Goal: Task Accomplishment & Management: Manage account settings

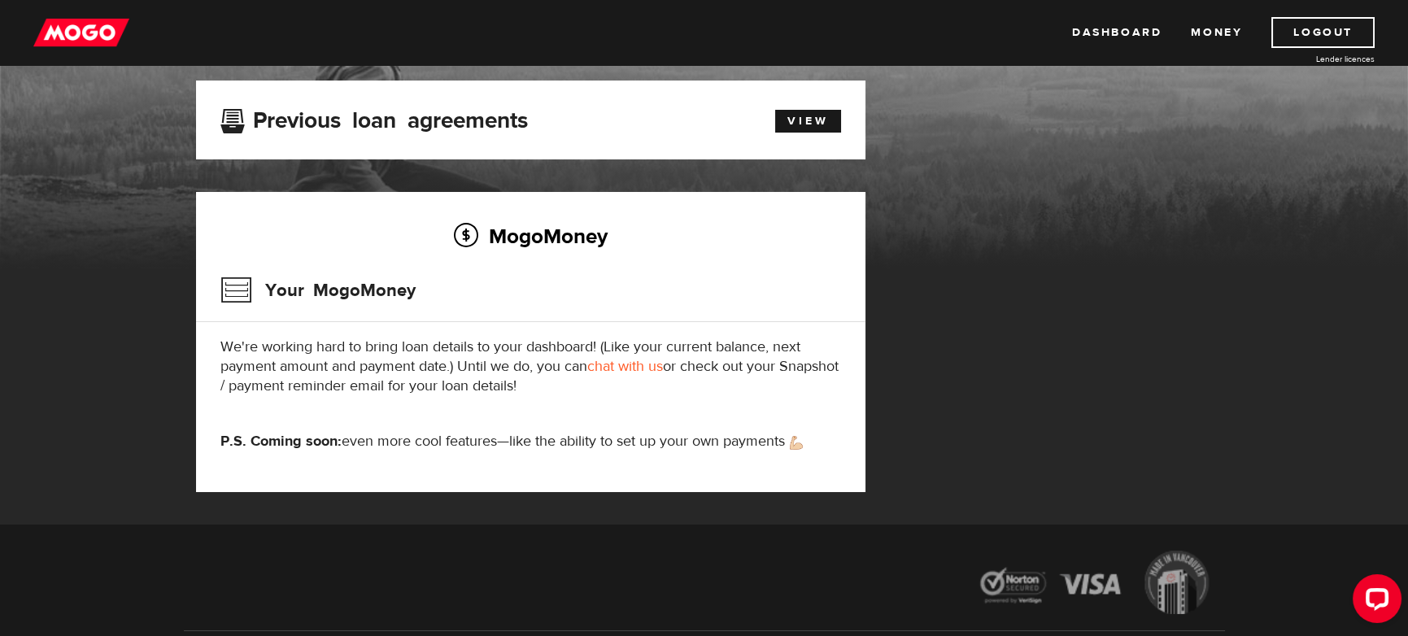
scroll to position [81, 0]
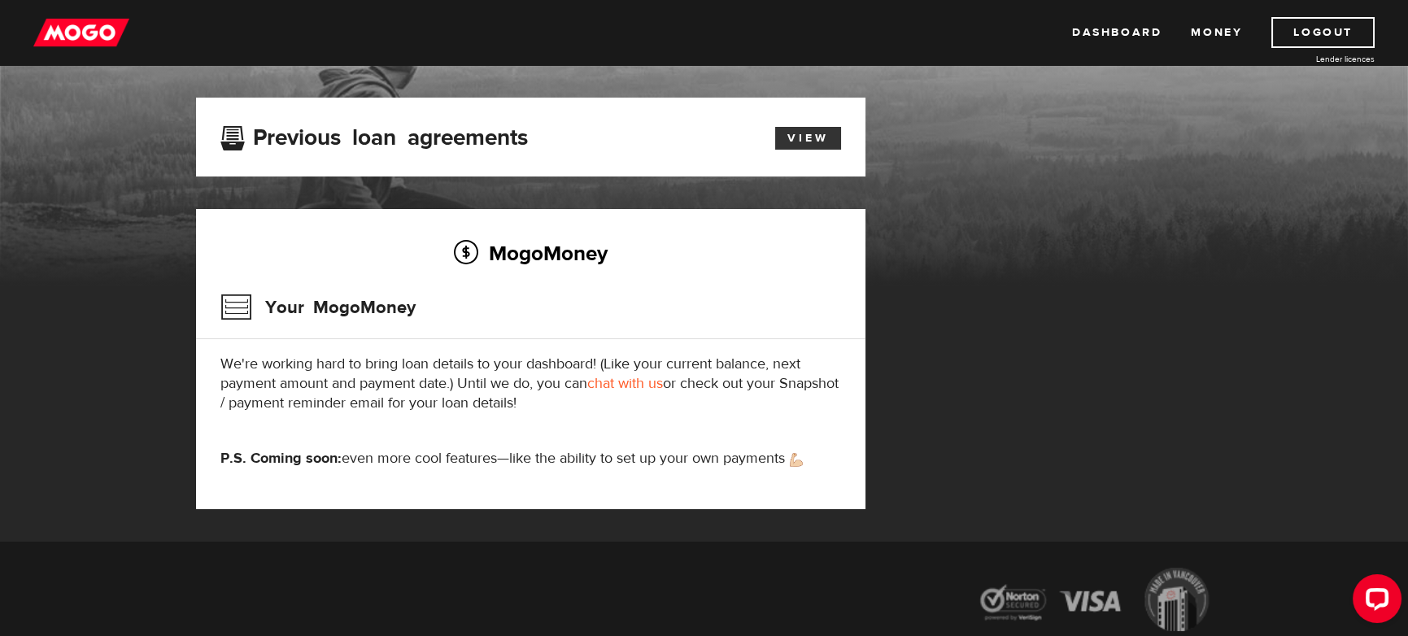
click at [803, 146] on link "View" at bounding box center [808, 138] width 66 height 23
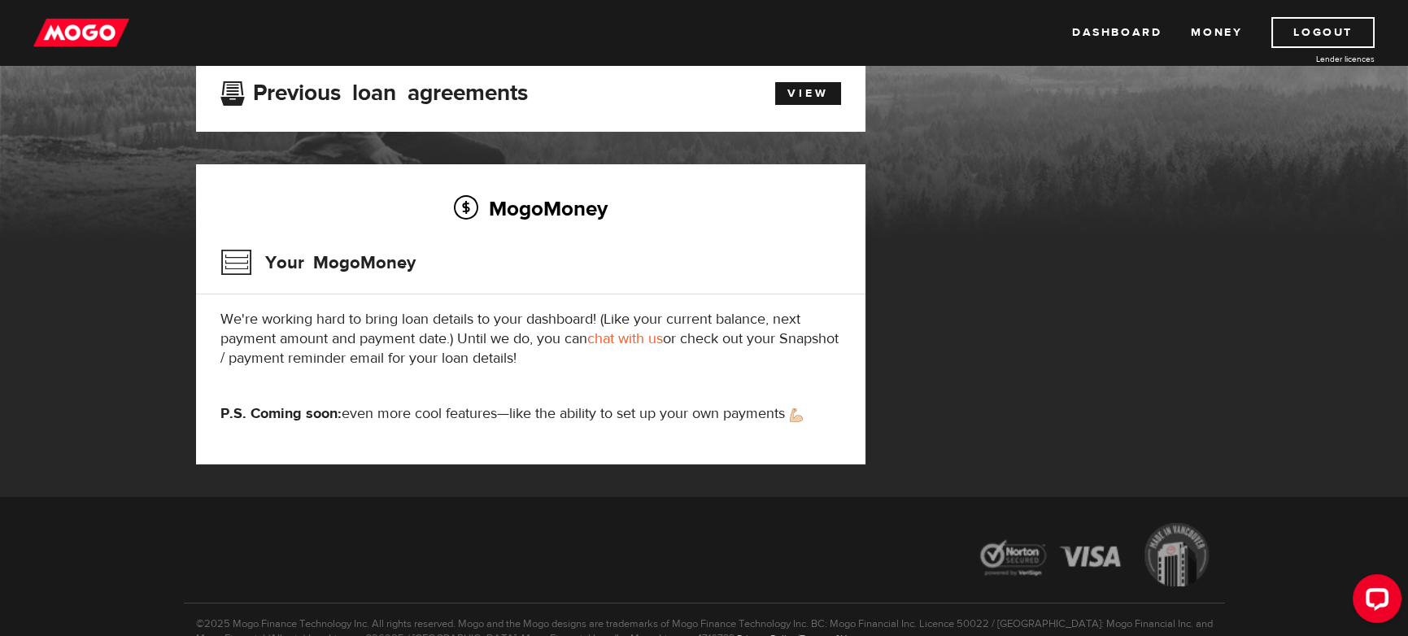
scroll to position [229, 0]
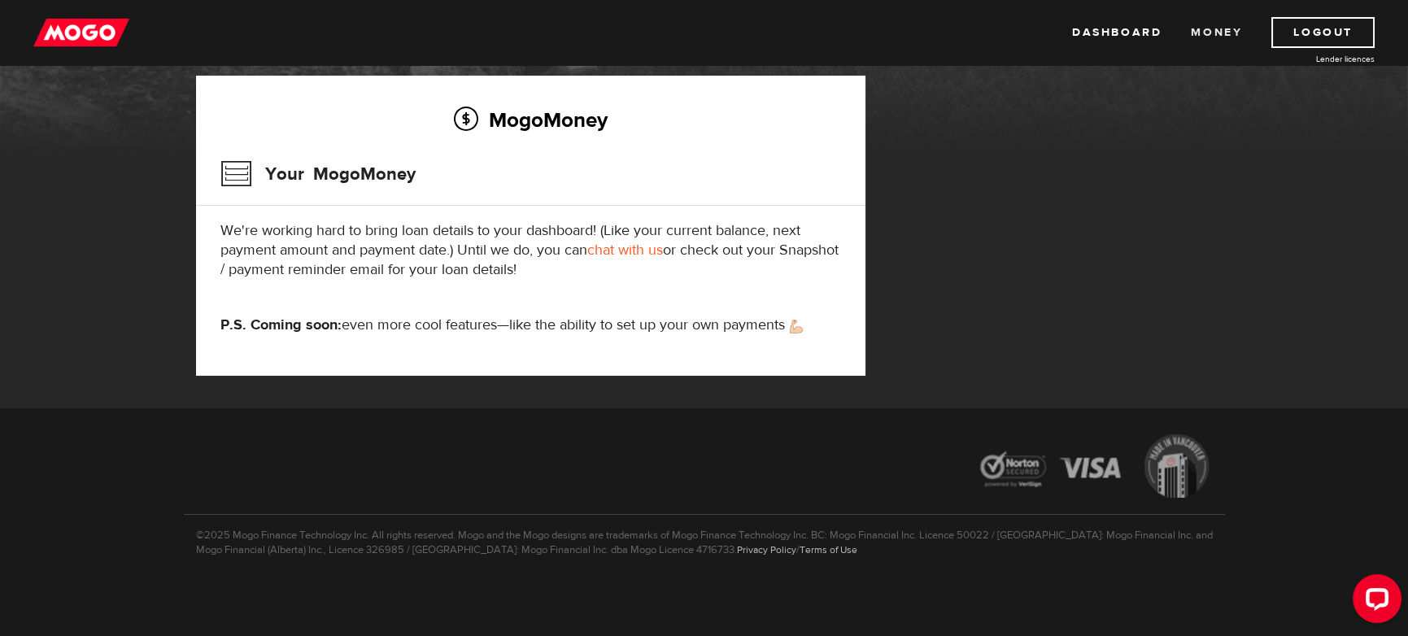
click at [1196, 26] on link "Money" at bounding box center [1216, 32] width 51 height 31
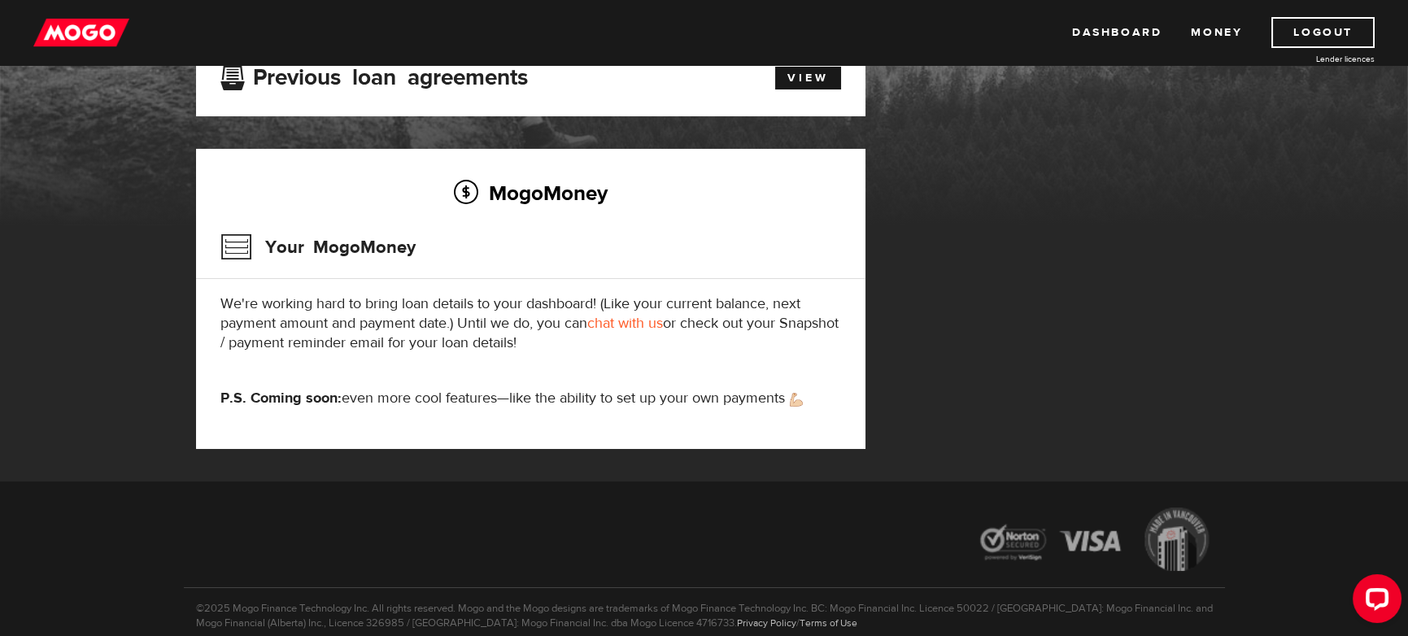
scroll to position [229, 0]
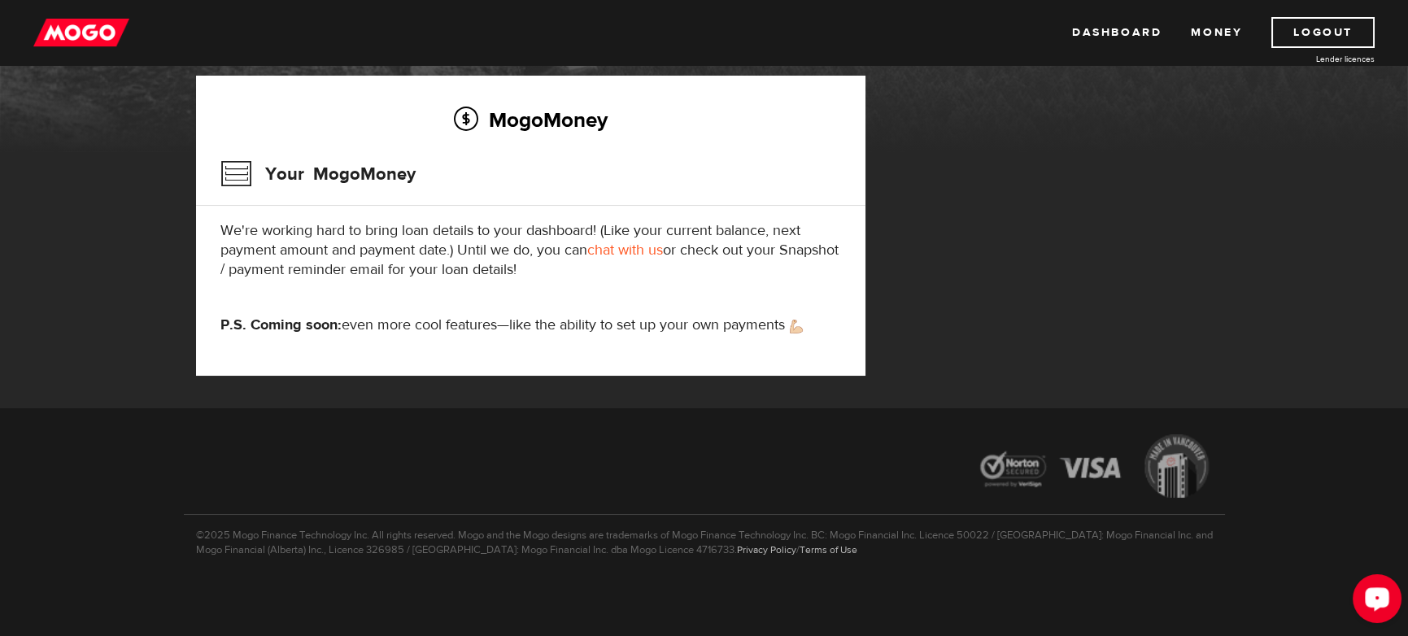
click at [1382, 593] on icon "Open LiveChat chat widget" at bounding box center [1377, 598] width 15 height 11
click at [75, 31] on img at bounding box center [81, 32] width 96 height 31
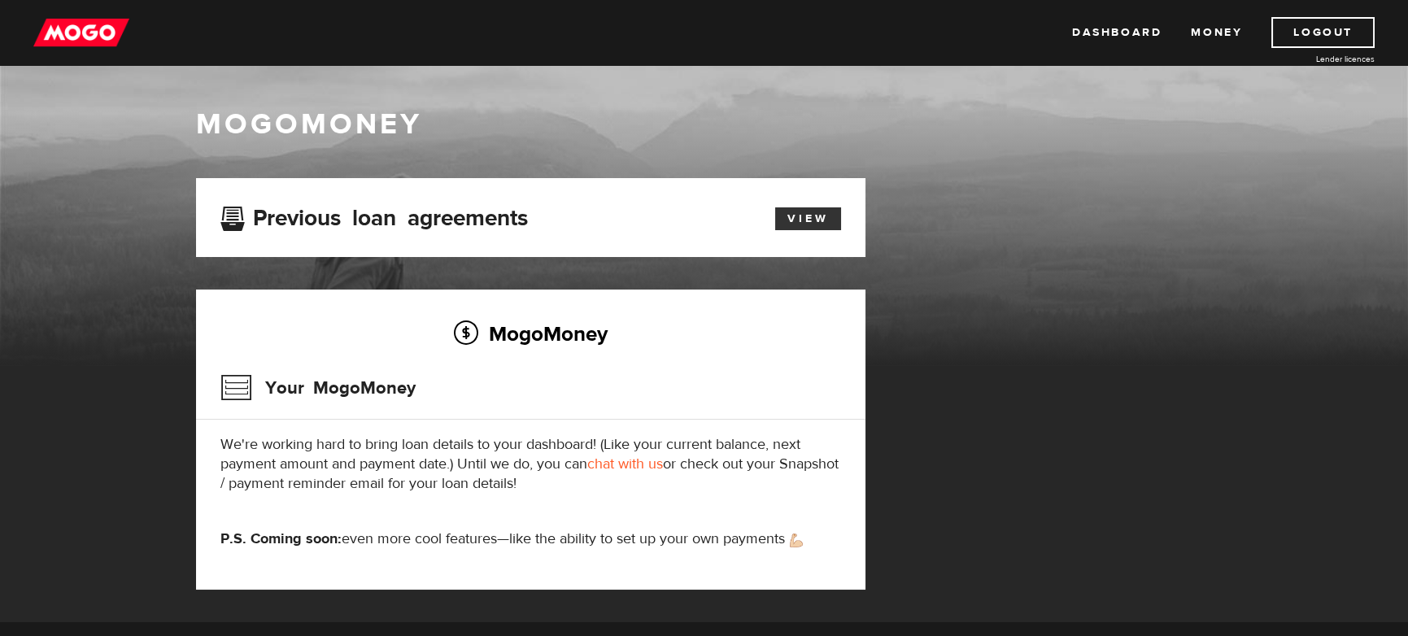
click at [800, 220] on link "View" at bounding box center [808, 218] width 66 height 23
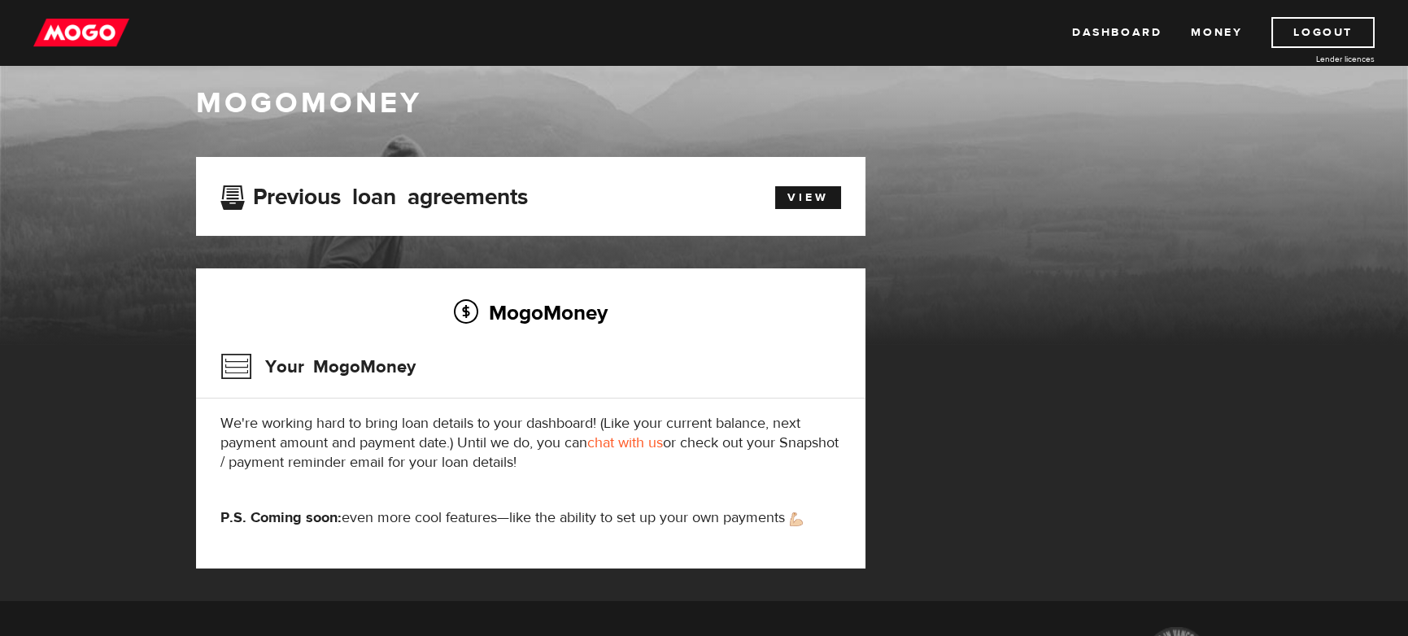
scroll to position [27, 0]
